Goal: Task Accomplishment & Management: Manage account settings

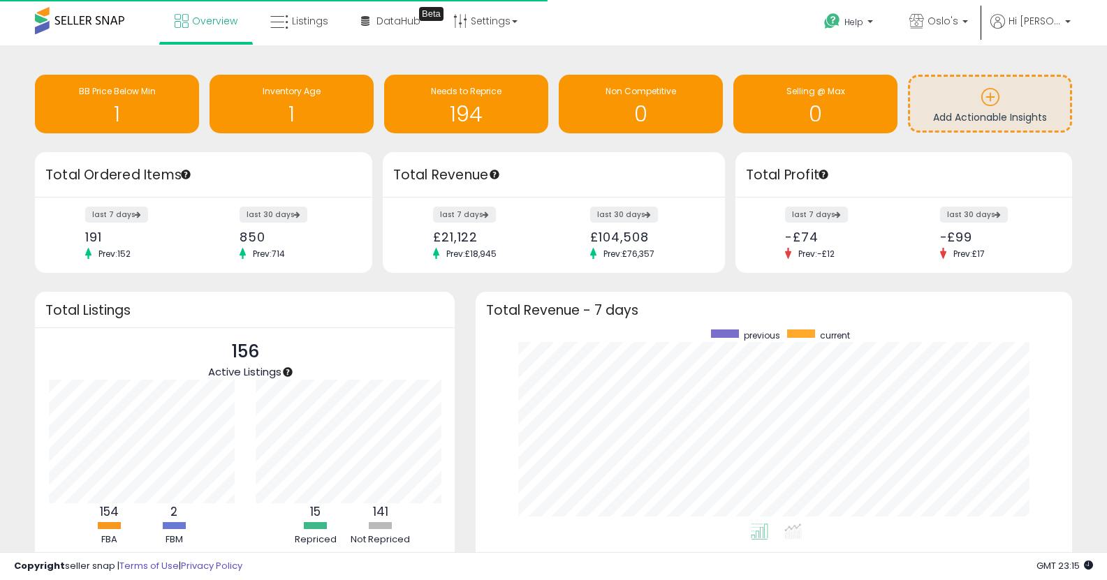
scroll to position [194, 568]
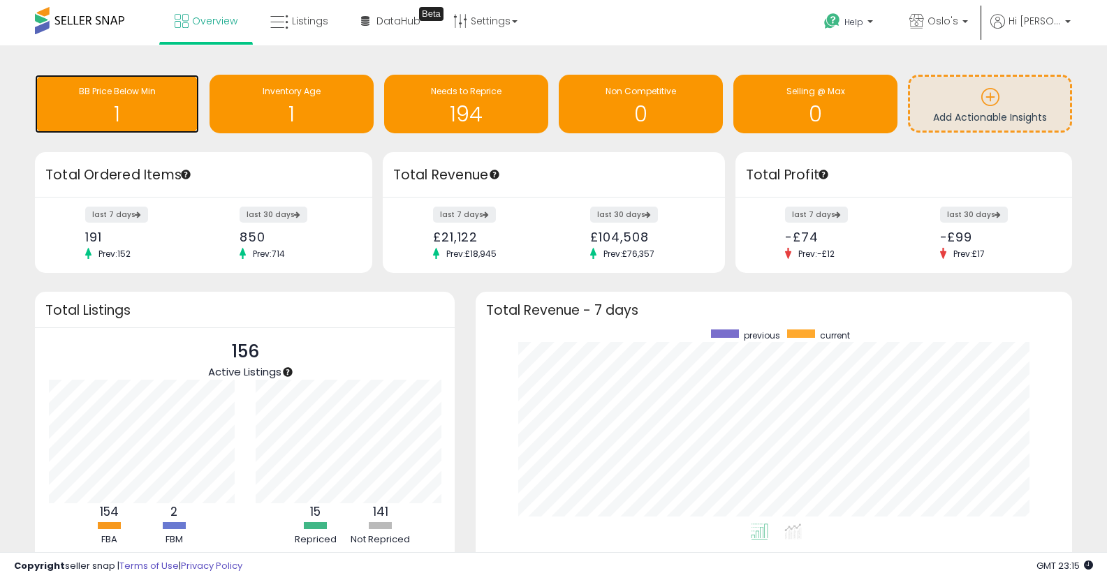
click at [142, 89] on span "BB Price Below Min" at bounding box center [117, 91] width 77 height 12
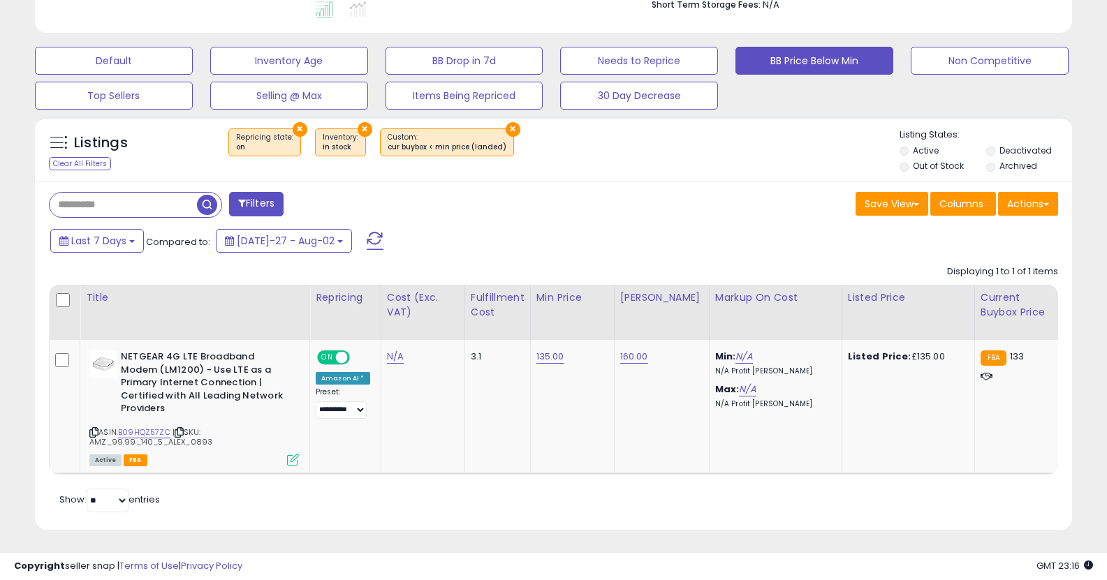
scroll to position [392, 0]
click at [548, 360] on link "135.00" at bounding box center [550, 358] width 28 height 14
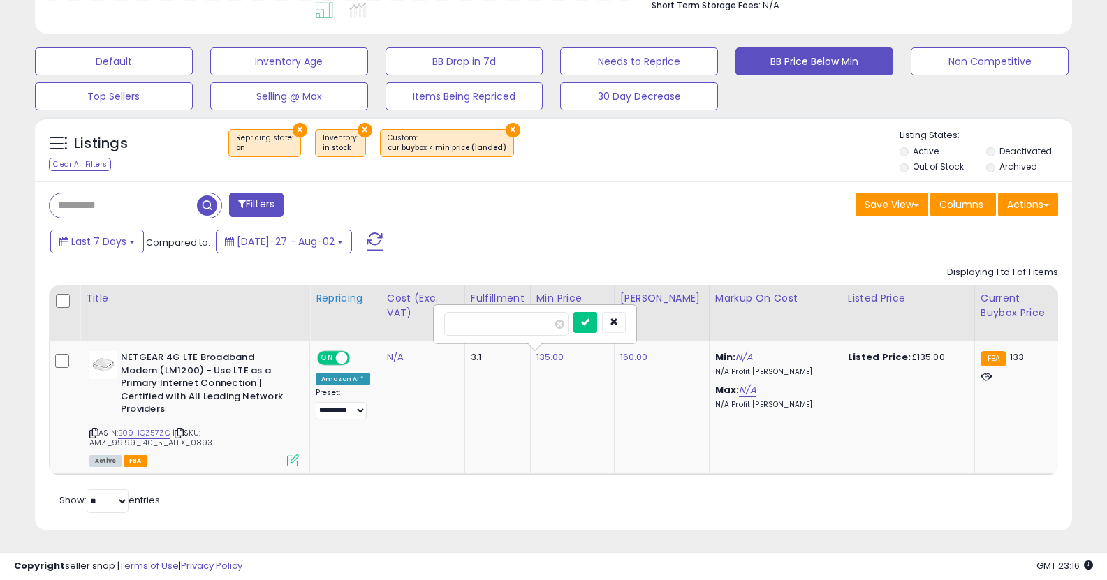
drag, startPoint x: 506, startPoint y: 319, endPoint x: 365, endPoint y: 313, distance: 141.2
click at [365, 313] on table "Title Repricing" at bounding box center [852, 381] width 1607 height 190
click at [573, 312] on button "submit" at bounding box center [585, 322] width 24 height 21
type input "*"
type input "***"
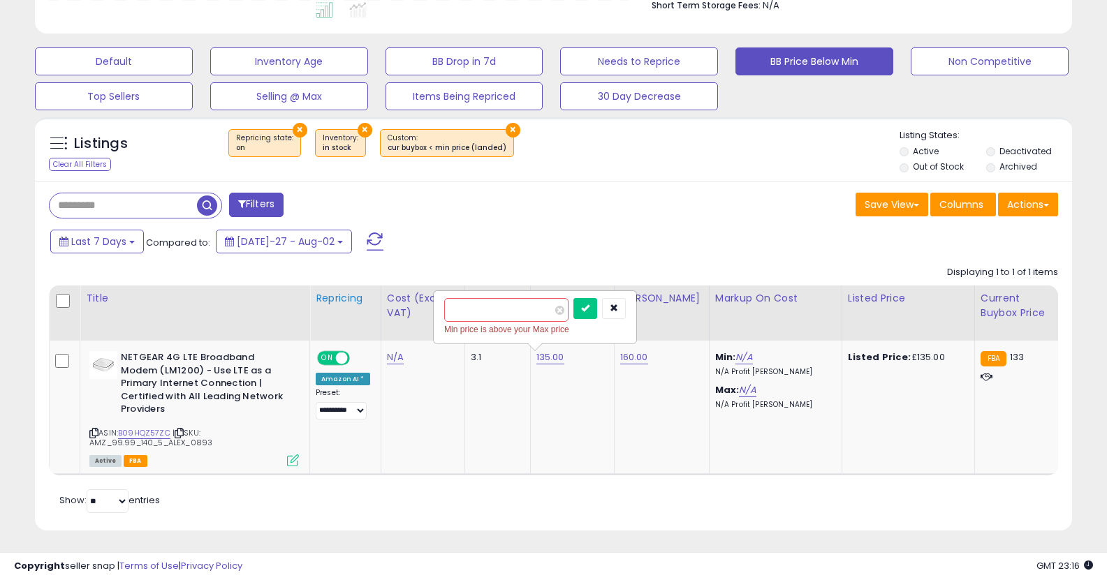
click button "submit" at bounding box center [585, 308] width 24 height 21
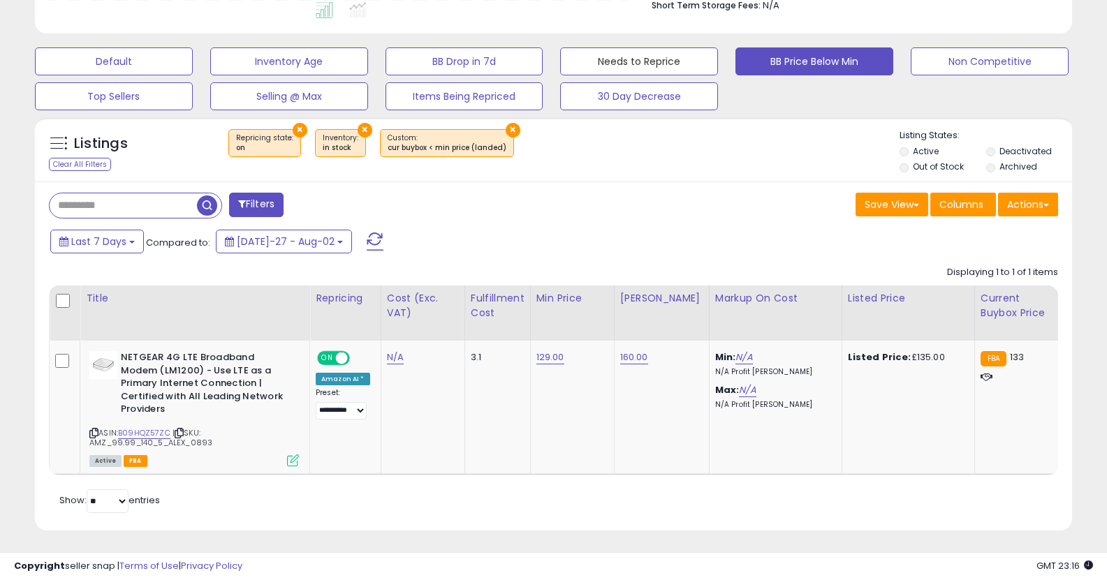
click at [193, 55] on button "Needs to Reprice" at bounding box center [114, 61] width 158 height 28
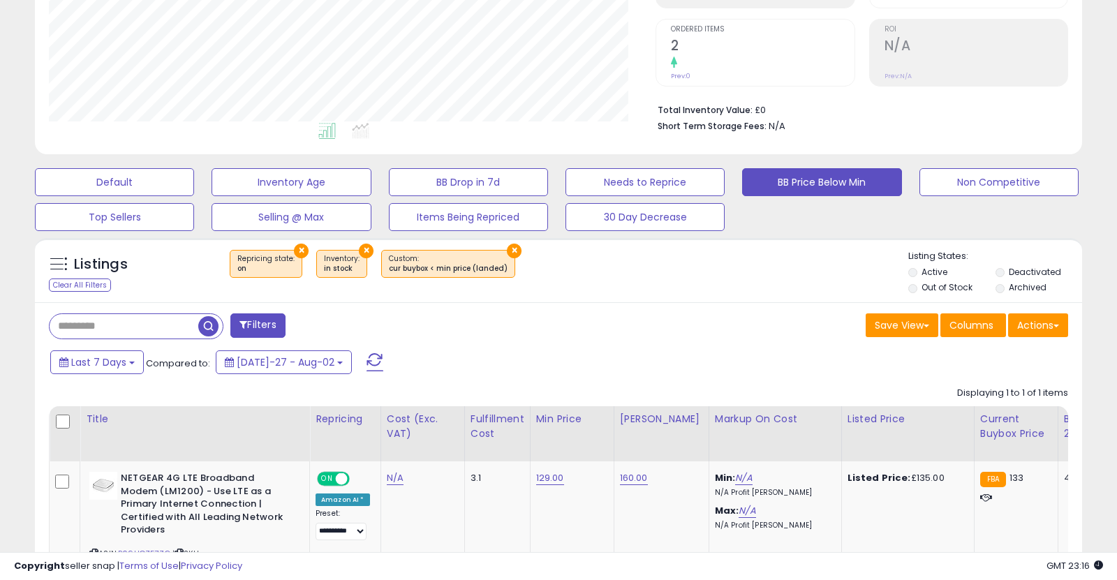
scroll to position [286, 607]
